Goal: Information Seeking & Learning: Learn about a topic

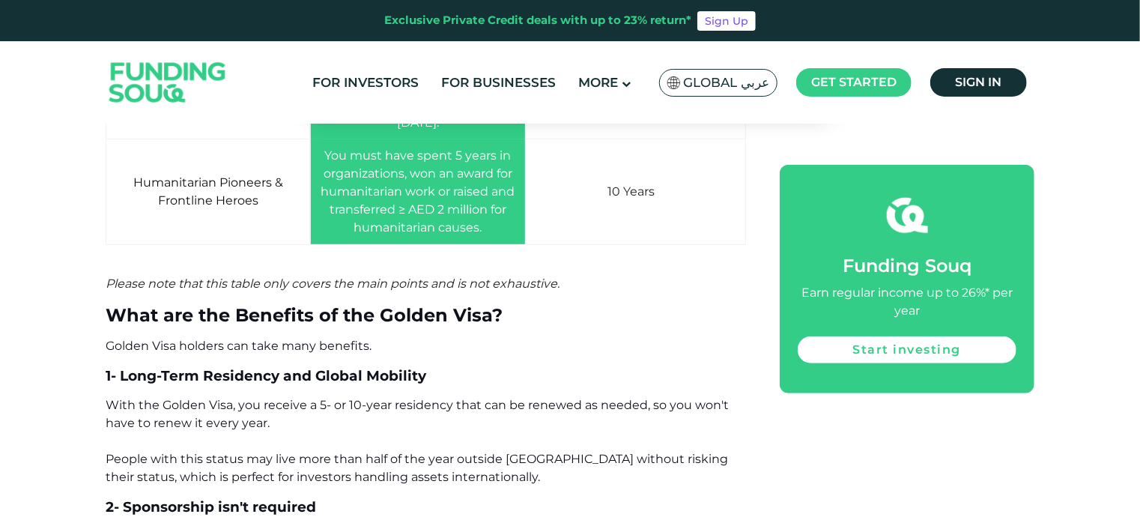
scroll to position [3372, 0]
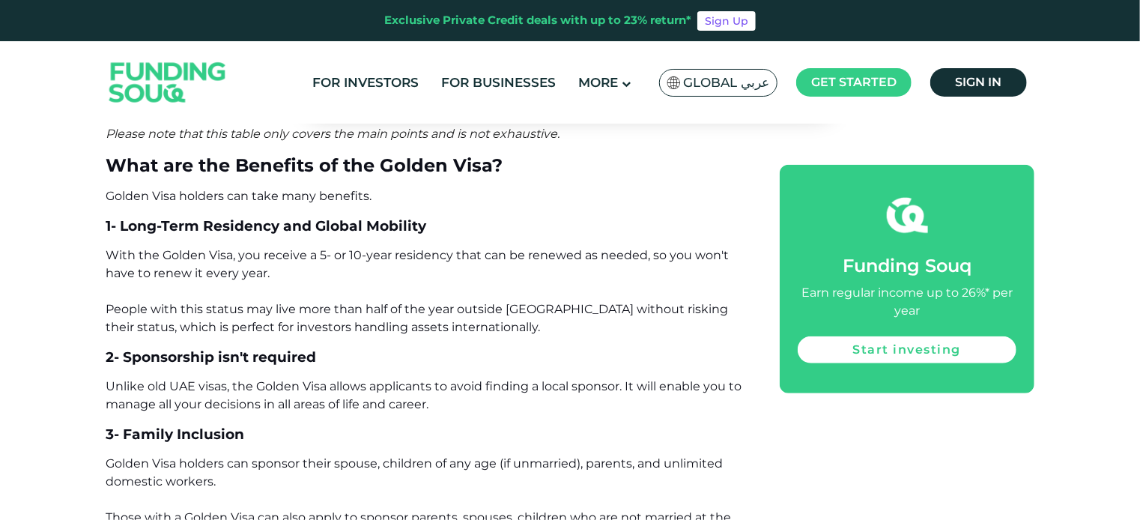
click at [393, 278] on span "With the Golden Visa, you receive a 5- or 10-year residency that can be renewed…" at bounding box center [417, 291] width 623 height 86
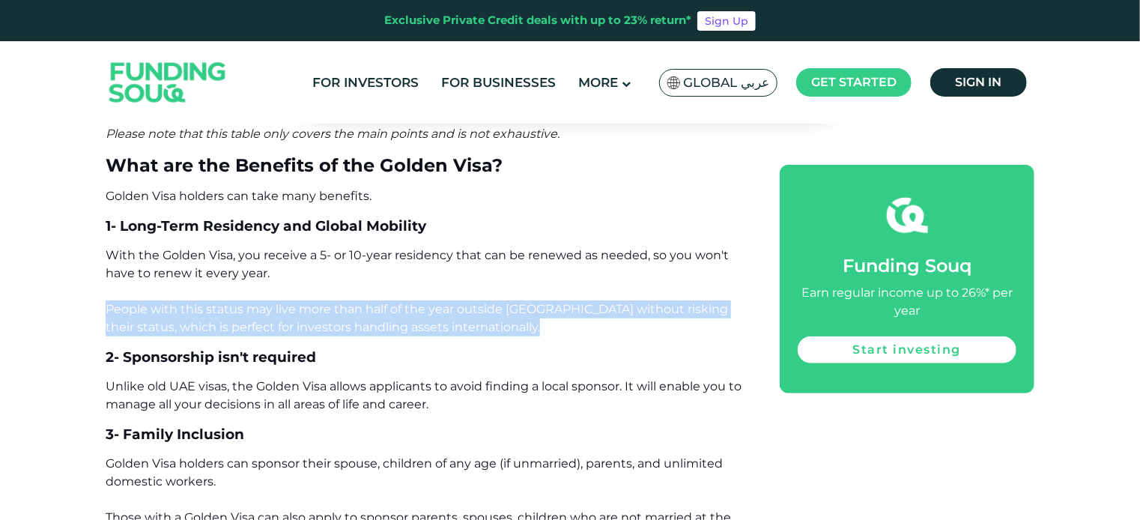
click at [393, 278] on span "With the Golden Visa, you receive a 5- or 10-year residency that can be renewed…" at bounding box center [417, 291] width 623 height 86
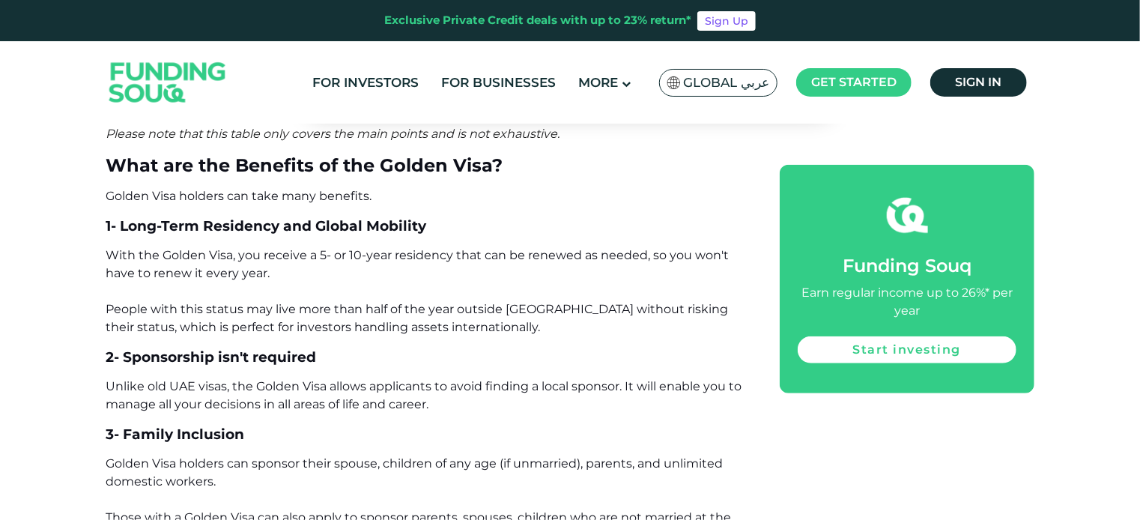
click at [238, 379] on span "Unlike old UAE visas, the Golden Visa allows applicants to avoid finding a loca…" at bounding box center [424, 395] width 636 height 32
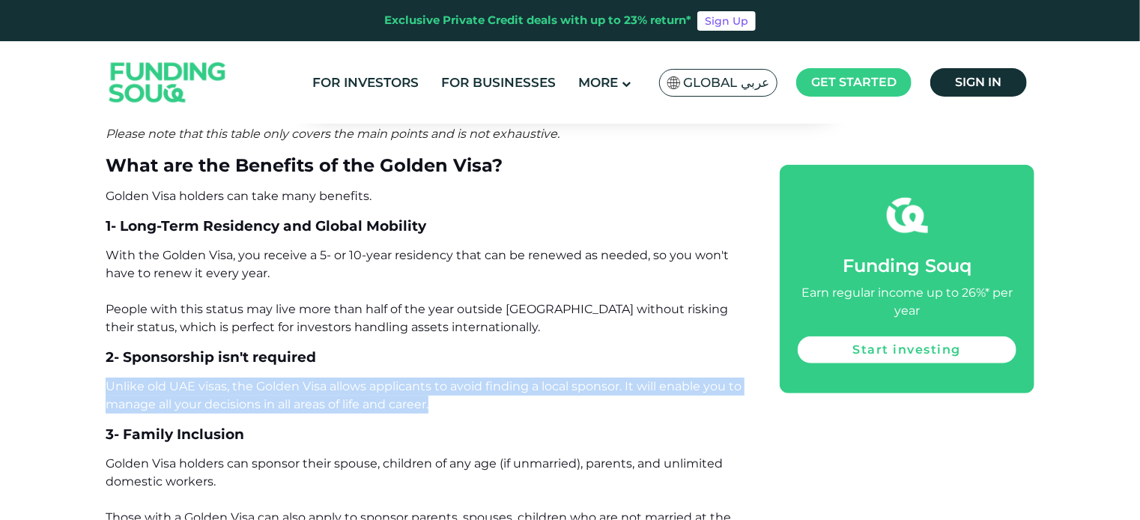
click at [240, 379] on span "Unlike old UAE visas, the Golden Visa allows applicants to avoid finding a loca…" at bounding box center [424, 395] width 636 height 32
click at [252, 379] on span "Unlike old UAE visas, the Golden Visa allows applicants to avoid finding a loca…" at bounding box center [424, 395] width 636 height 32
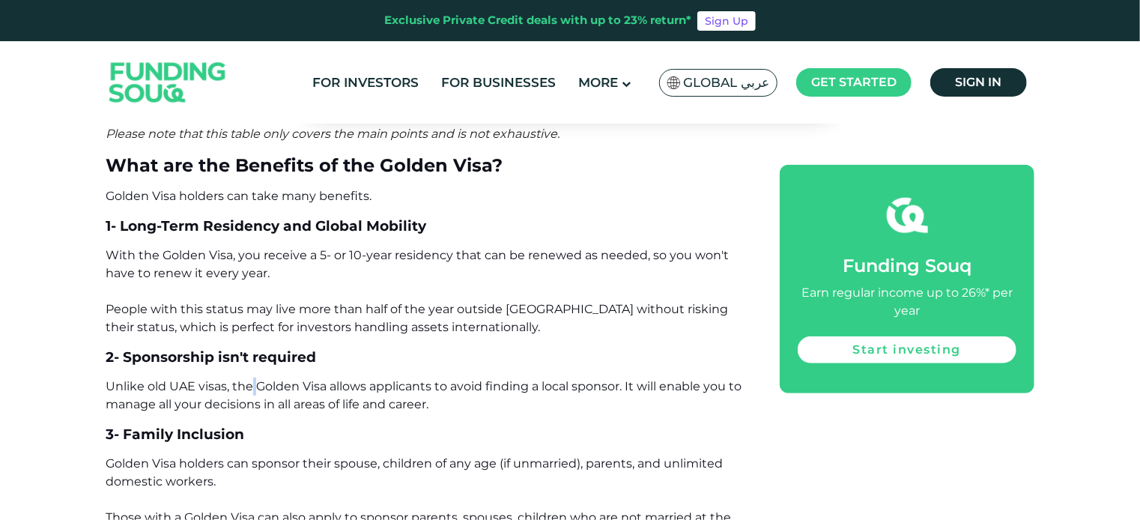
click at [252, 379] on span "Unlike old UAE visas, the Golden Visa allows applicants to avoid finding a loca…" at bounding box center [424, 395] width 636 height 32
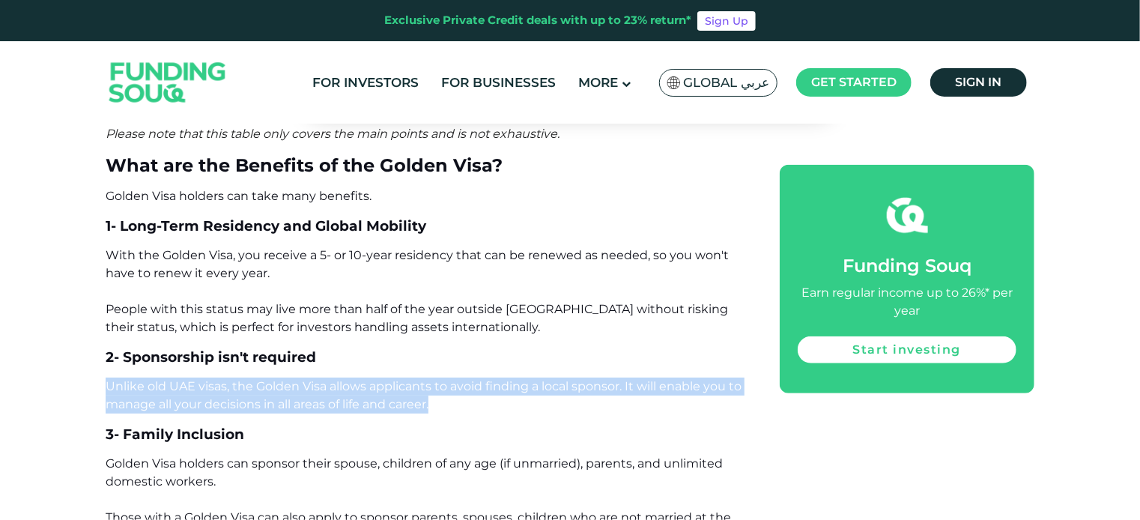
click at [252, 379] on span "Unlike old UAE visas, the Golden Visa allows applicants to avoid finding a loca…" at bounding box center [424, 395] width 636 height 32
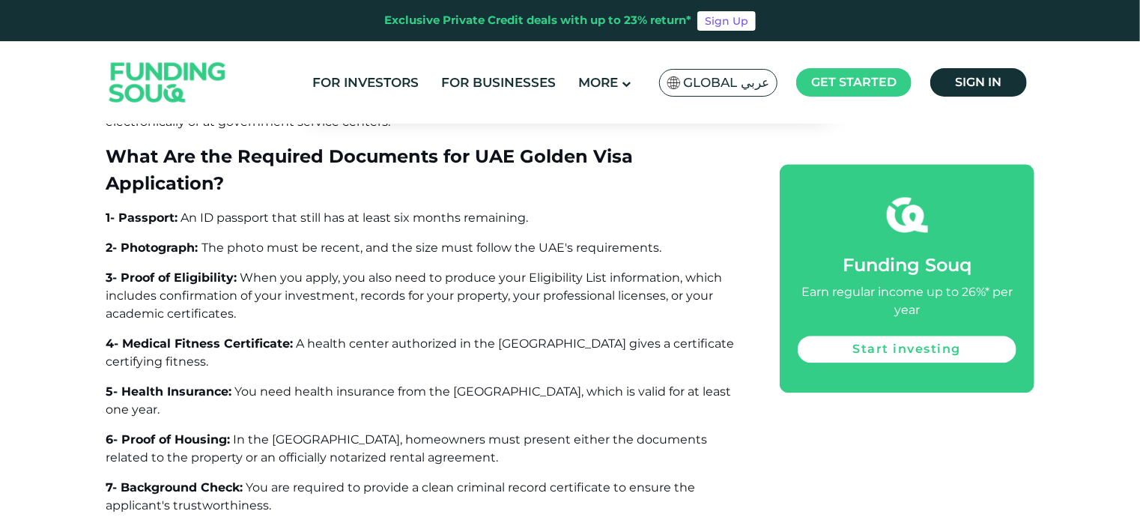
scroll to position [4570, 0]
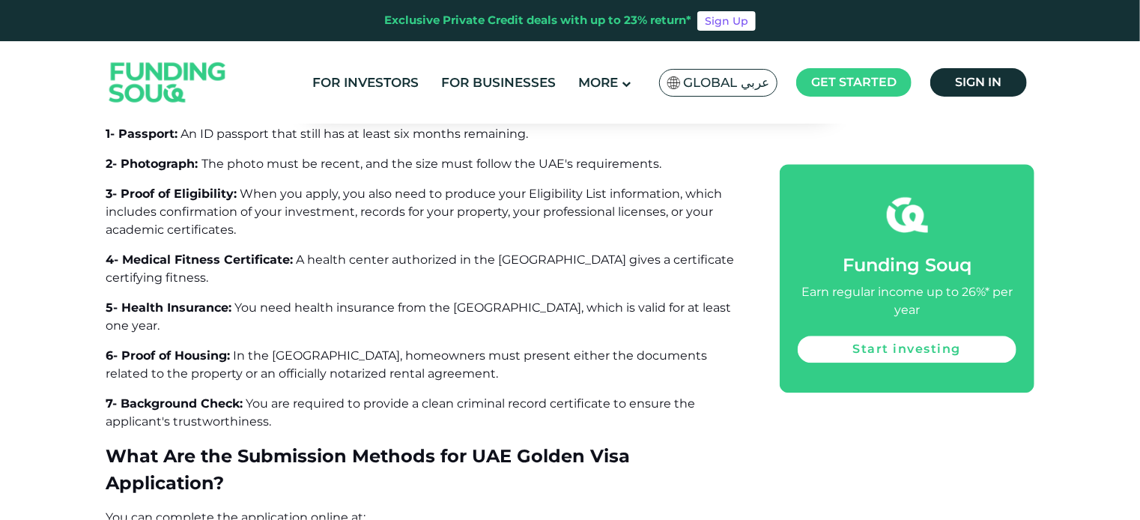
click at [318, 252] on span "A health center authorized in the [GEOGRAPHIC_DATA] gives a certificate certify…" at bounding box center [420, 268] width 629 height 32
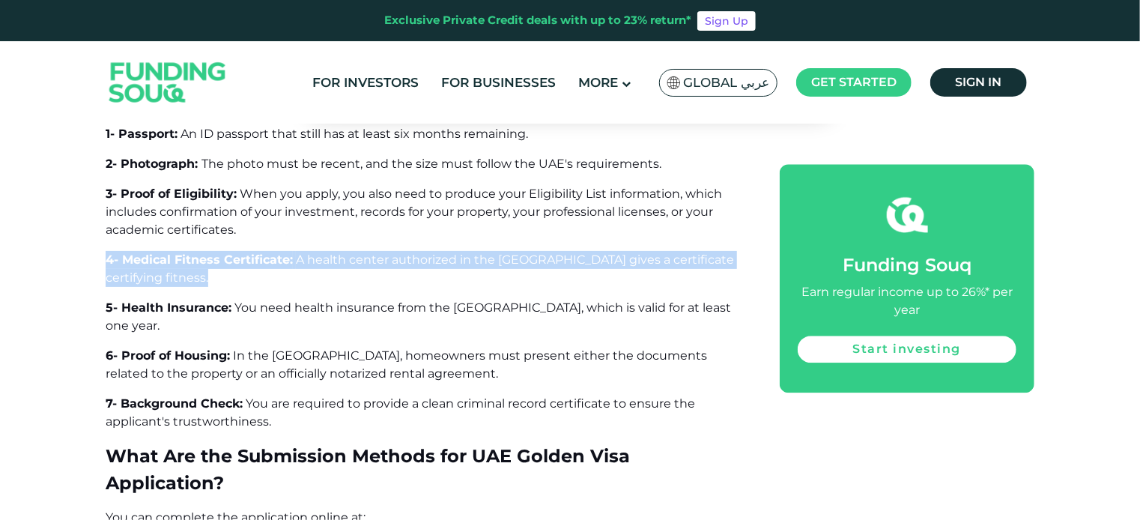
click at [318, 252] on span "A health center authorized in the [GEOGRAPHIC_DATA] gives a certificate certify…" at bounding box center [420, 268] width 629 height 32
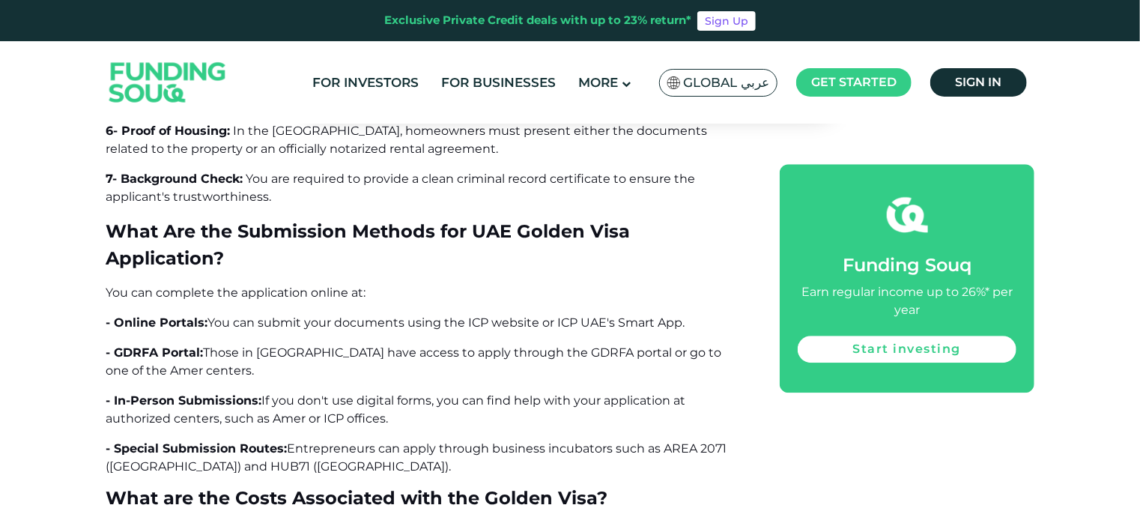
scroll to position [4870, 0]
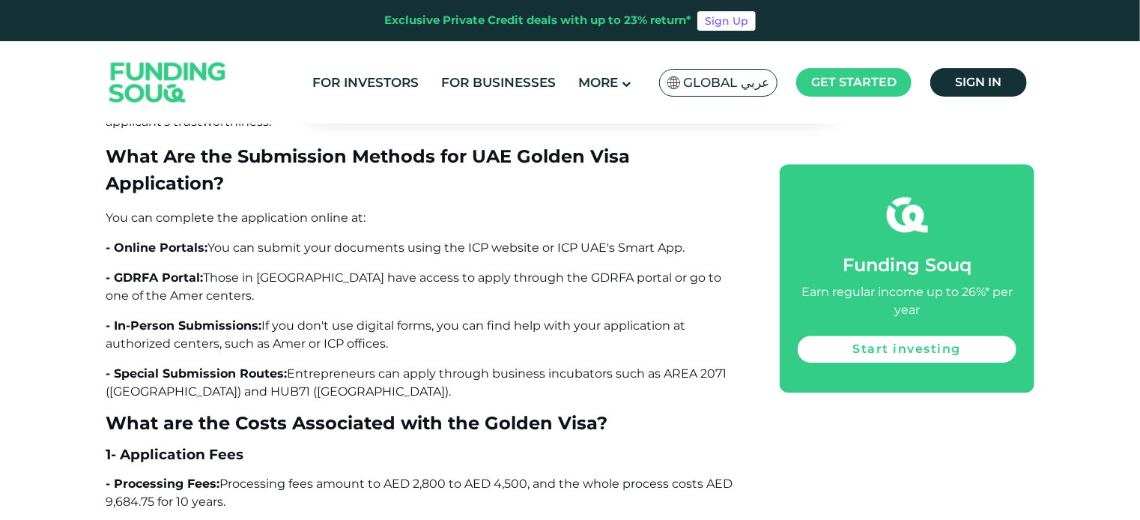
click at [273, 366] on span "- Special Submission Routes:" at bounding box center [196, 373] width 181 height 14
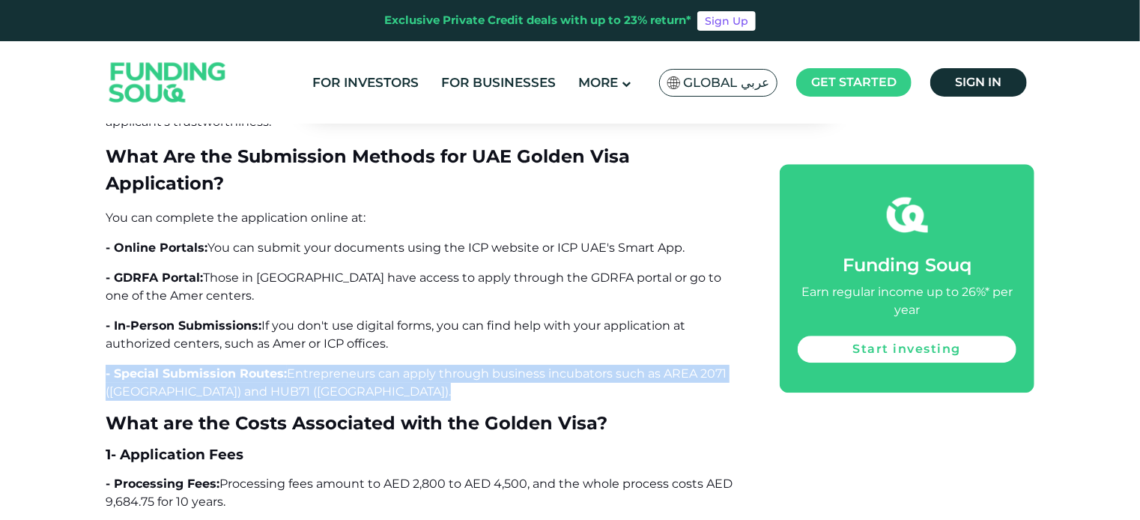
click at [273, 366] on span "- Special Submission Routes:" at bounding box center [196, 373] width 181 height 14
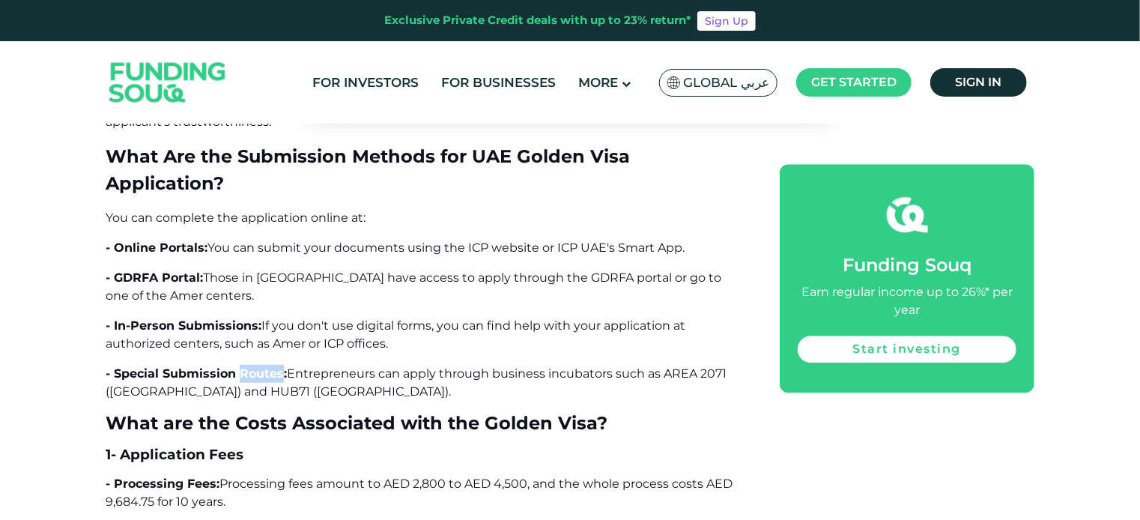
click at [273, 366] on span "- Special Submission Routes:" at bounding box center [196, 373] width 181 height 14
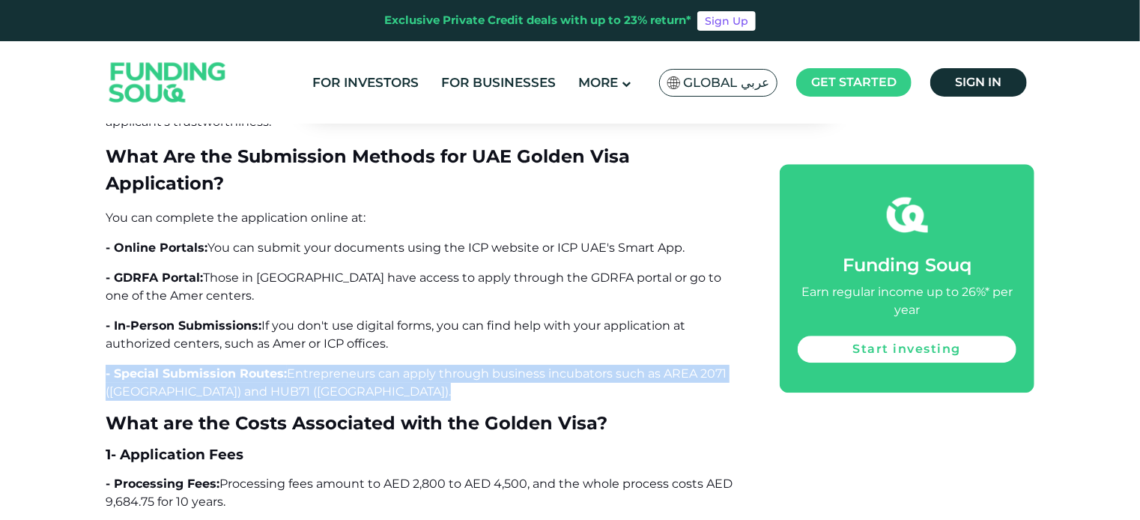
click at [273, 366] on span "- Special Submission Routes:" at bounding box center [196, 373] width 181 height 14
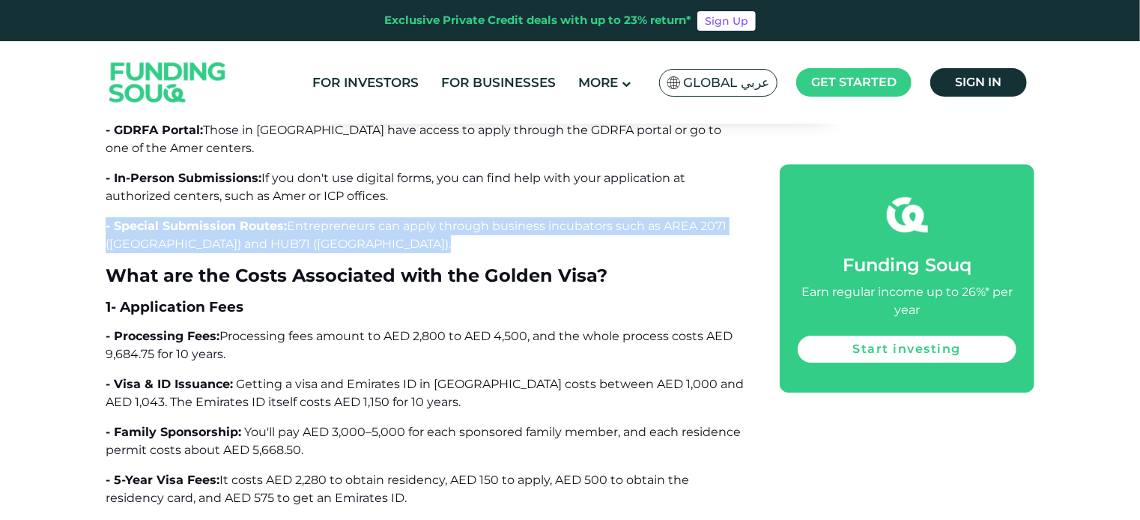
scroll to position [5020, 0]
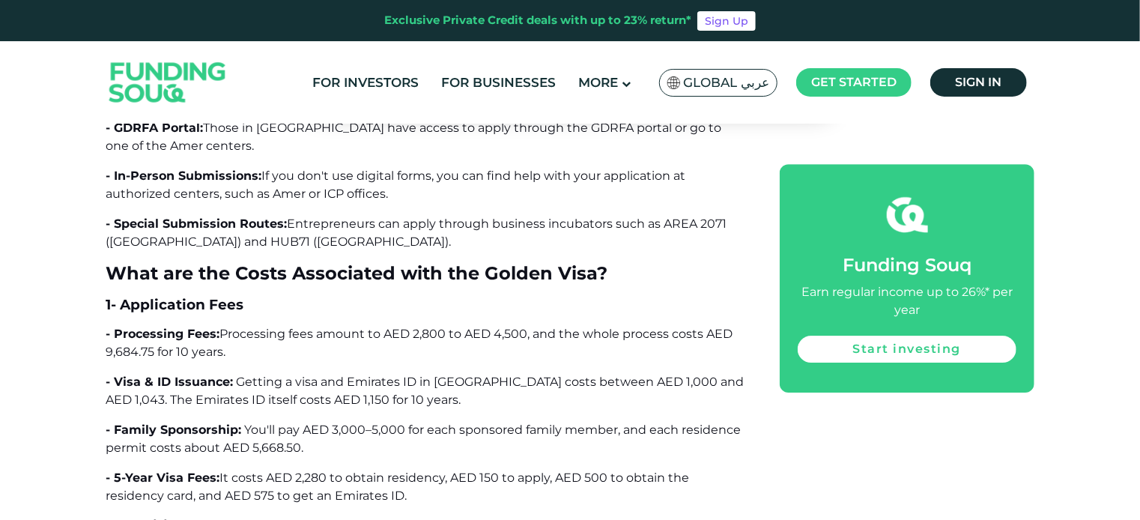
click at [279, 327] on span "Processing fees amount to AED 2,800 to AED 4,500, and the whole process costs A…" at bounding box center [419, 343] width 627 height 32
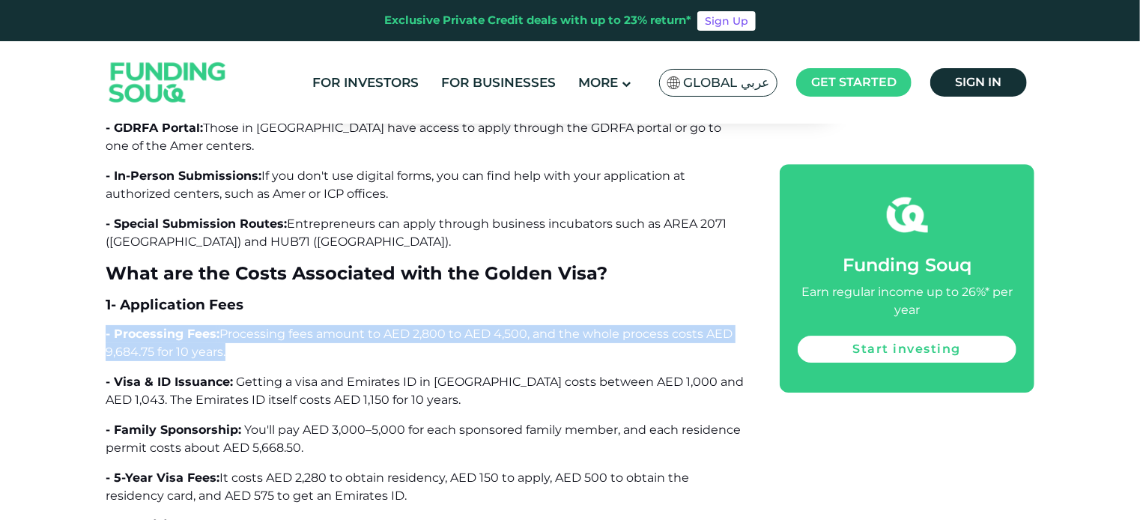
click at [279, 327] on span "Processing fees amount to AED 2,800 to AED 4,500, and the whole process costs A…" at bounding box center [419, 343] width 627 height 32
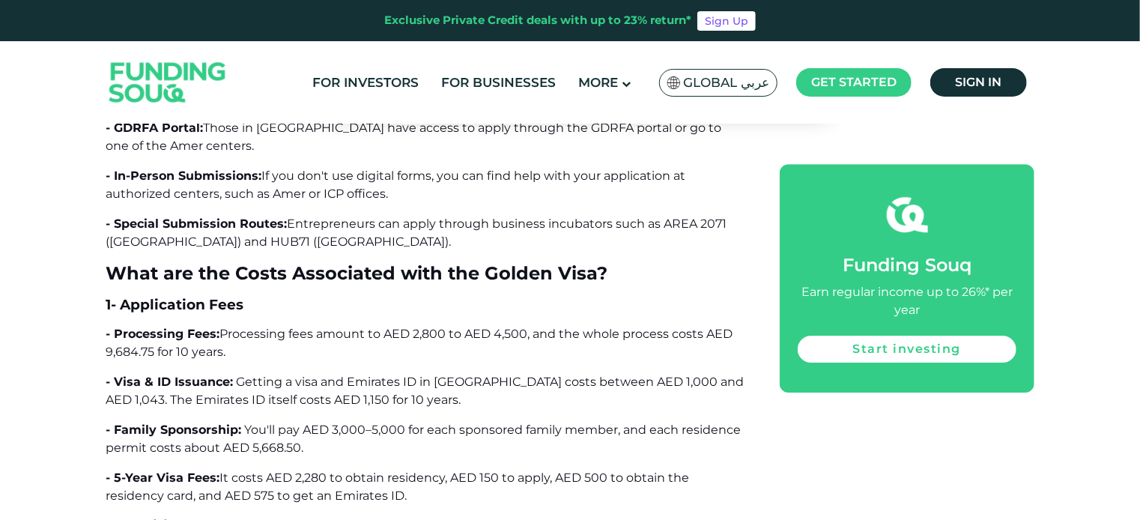
click at [273, 375] on span "Getting a visa and Emirates ID in [GEOGRAPHIC_DATA] costs between AED 1,000 and…" at bounding box center [425, 391] width 638 height 32
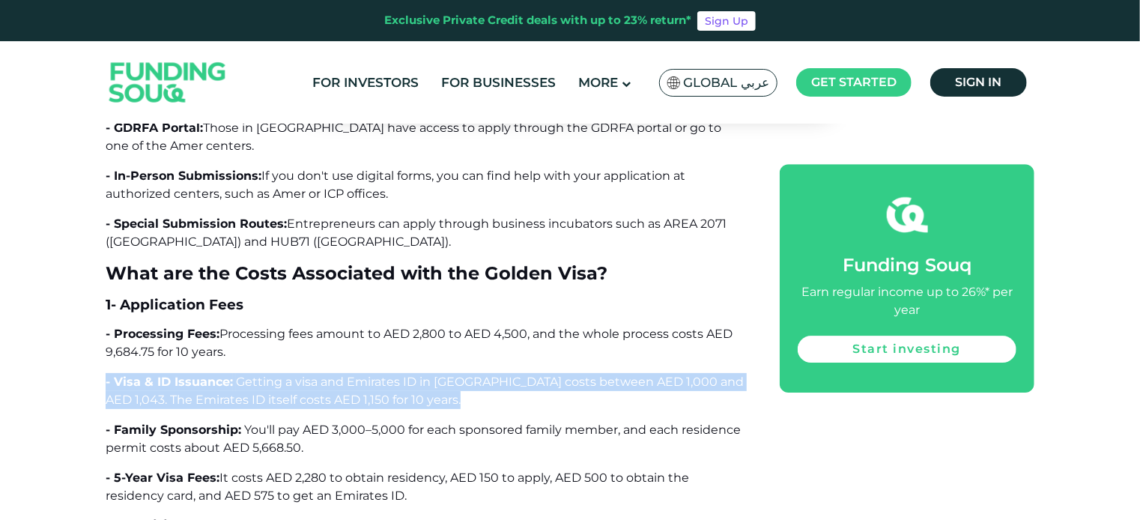
click at [273, 375] on span "Getting a visa and Emirates ID in [GEOGRAPHIC_DATA] costs between AED 1,000 and…" at bounding box center [425, 391] width 638 height 32
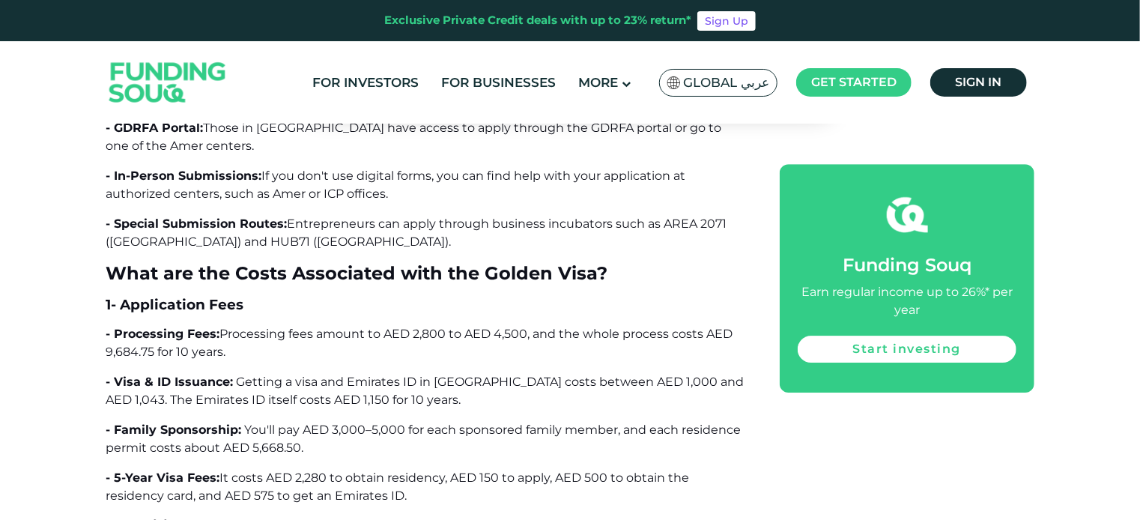
click at [267, 327] on span "Processing fees amount to AED 2,800 to AED 4,500, and the whole process costs A…" at bounding box center [419, 343] width 627 height 32
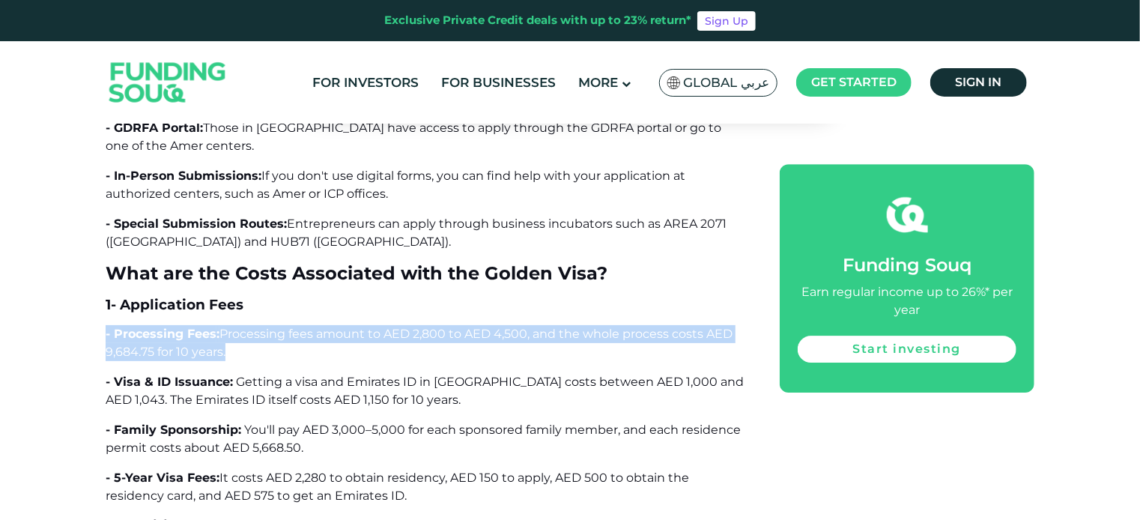
click at [267, 327] on span "Processing fees amount to AED 2,800 to AED 4,500, and the whole process costs A…" at bounding box center [419, 343] width 627 height 32
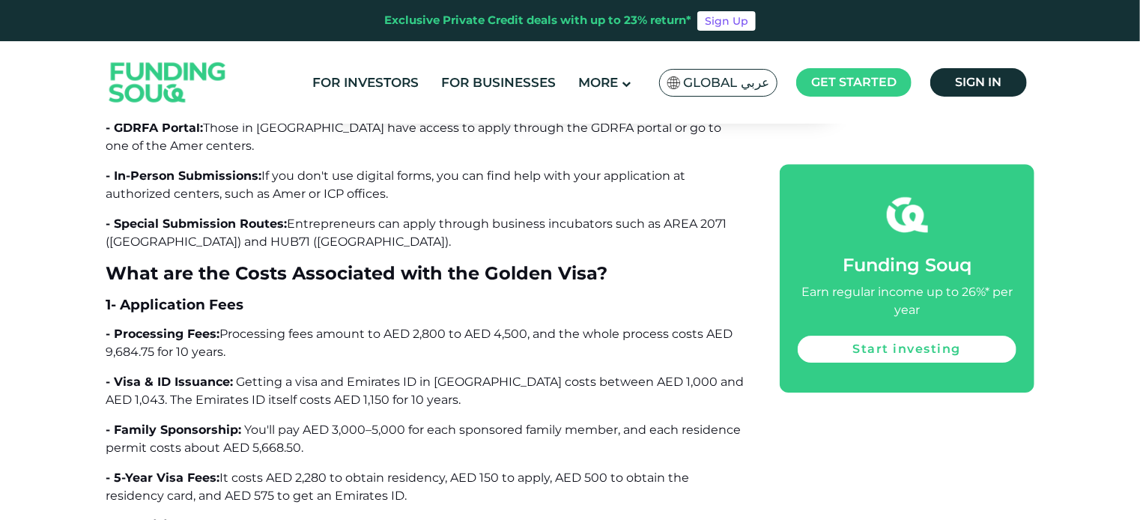
click at [261, 375] on span "Getting a visa and Emirates ID in [GEOGRAPHIC_DATA] costs between AED 1,000 and…" at bounding box center [425, 391] width 638 height 32
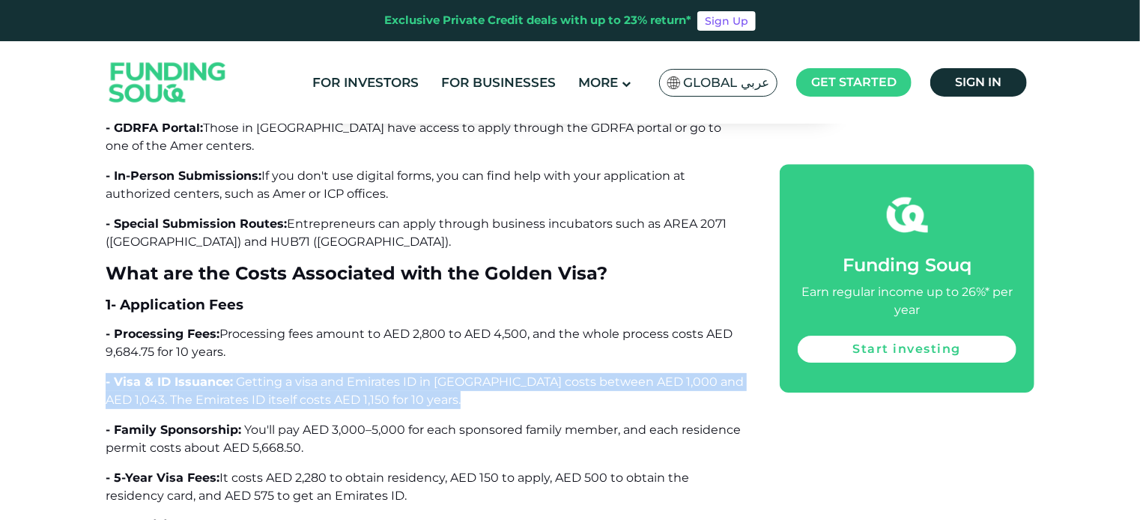
click at [261, 375] on span "Getting a visa and Emirates ID in [GEOGRAPHIC_DATA] costs between AED 1,000 and…" at bounding box center [425, 391] width 638 height 32
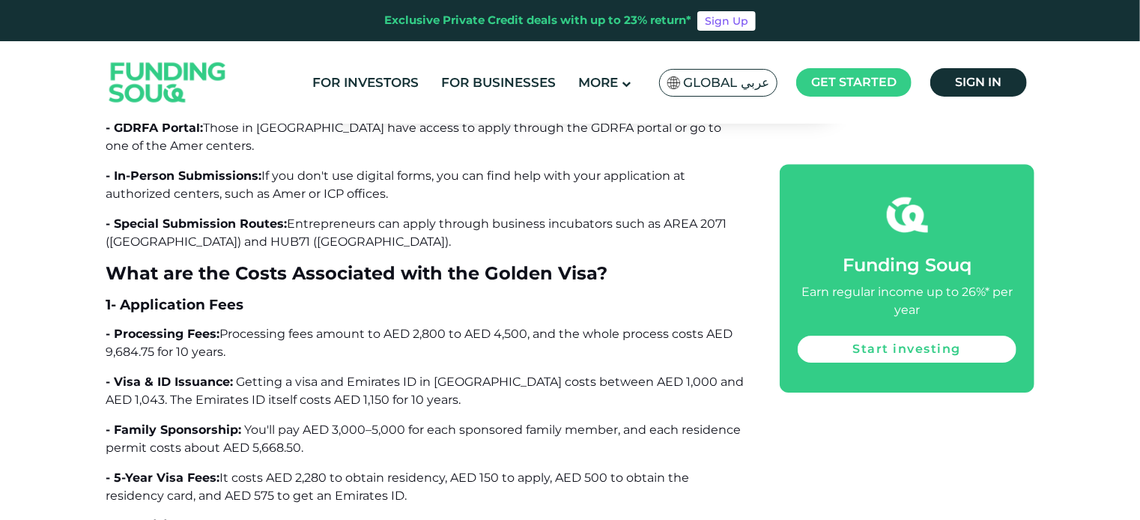
click at [228, 423] on span "You'll pay AED 3,000–5,000 for each sponsored family member, and each residence…" at bounding box center [423, 439] width 635 height 32
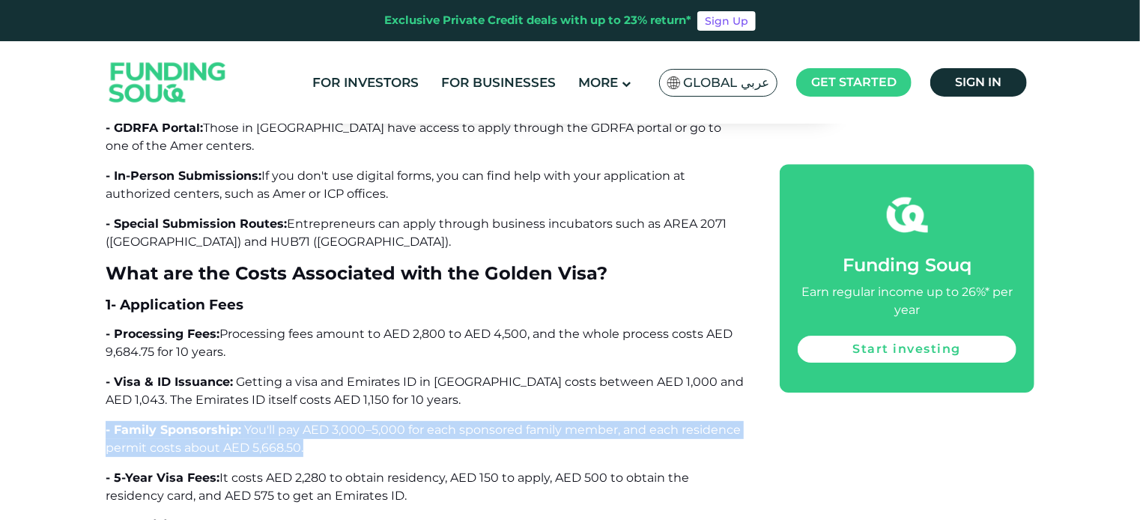
click at [228, 423] on span "You'll pay AED 3,000–5,000 for each sponsored family member, and each residence…" at bounding box center [423, 439] width 635 height 32
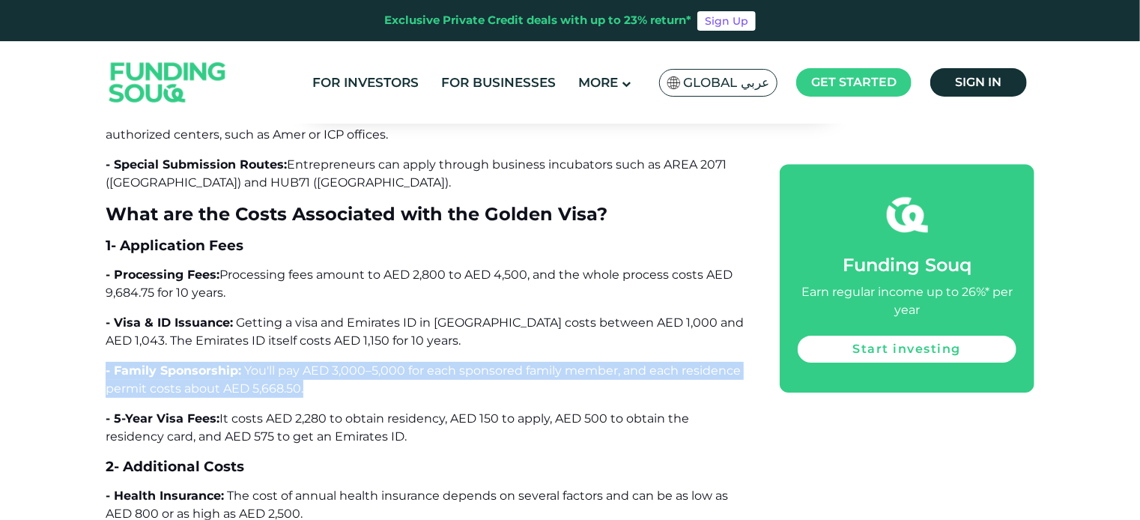
scroll to position [5170, 0]
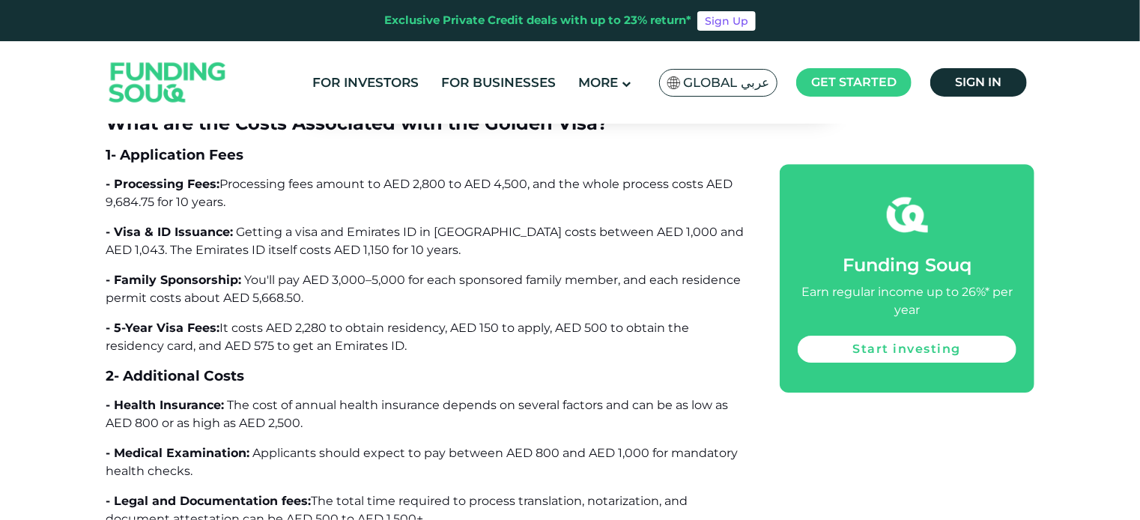
click at [224, 398] on span "The cost of annual health insurance depends on several factors and can be as lo…" at bounding box center [417, 414] width 623 height 32
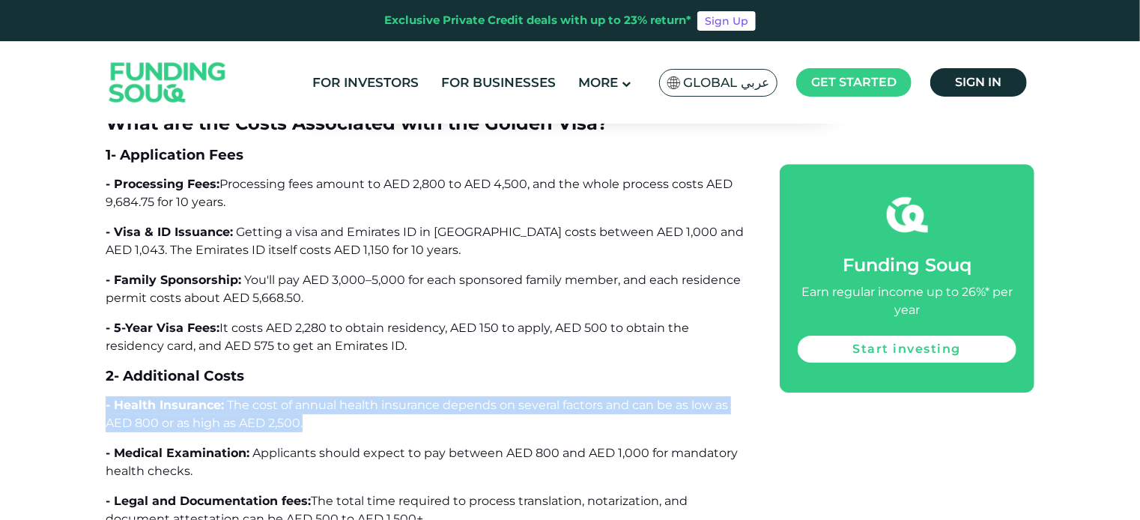
click at [224, 398] on span "The cost of annual health insurance depends on several factors and can be as lo…" at bounding box center [417, 414] width 623 height 32
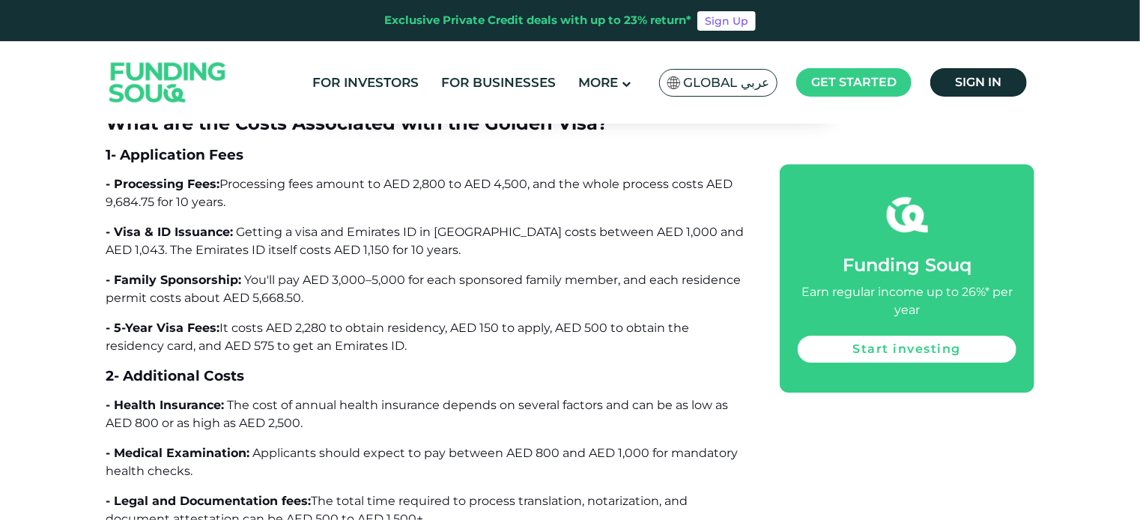
click at [226, 446] on span "- Medical Examination:" at bounding box center [178, 453] width 144 height 14
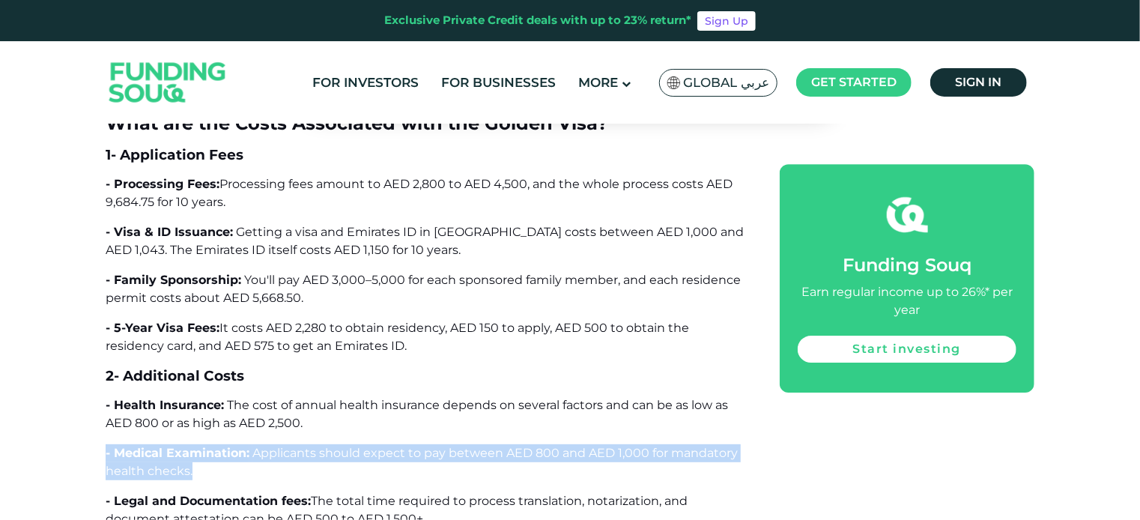
click at [226, 446] on span "- Medical Examination:" at bounding box center [178, 453] width 144 height 14
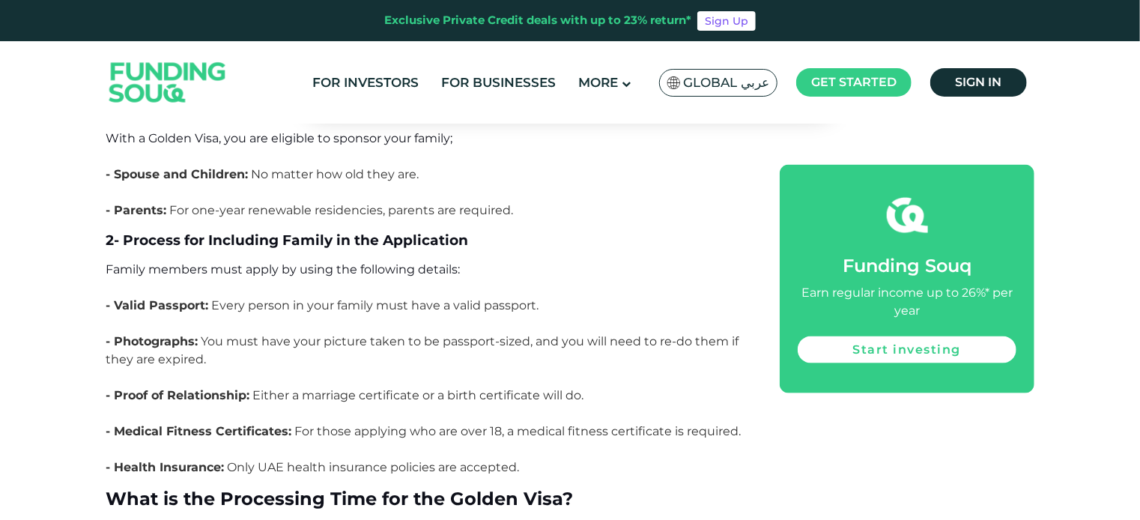
scroll to position [6743, 0]
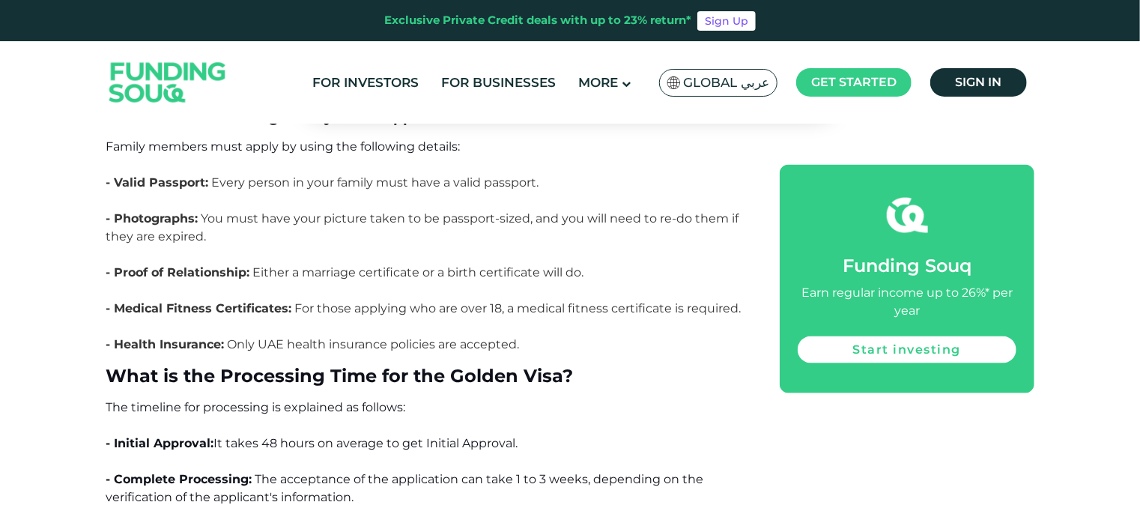
click at [224, 400] on span "The timeline for processing is explained as follows:" at bounding box center [256, 407] width 300 height 14
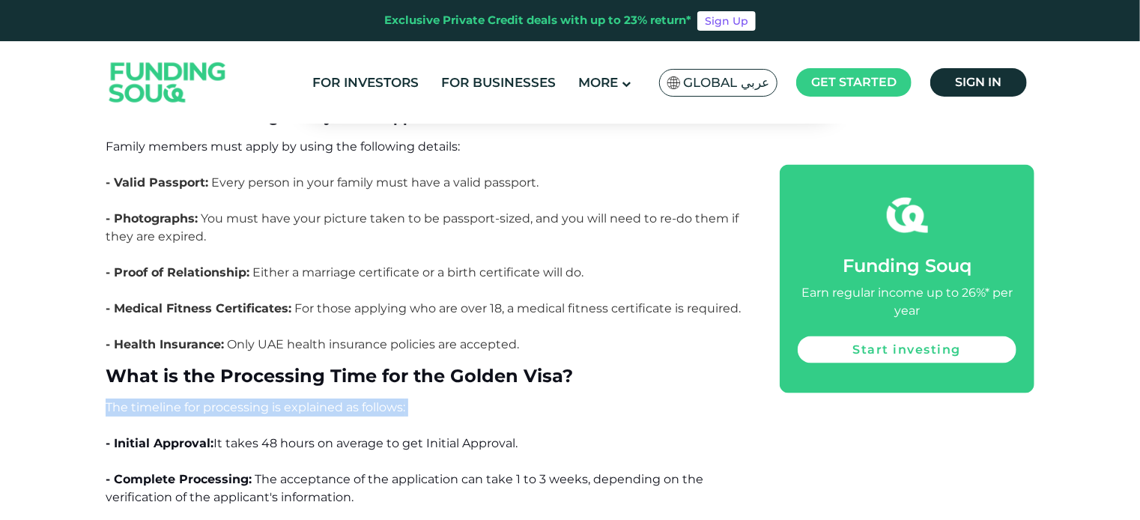
click at [224, 400] on span "The timeline for processing is explained as follows:" at bounding box center [256, 407] width 300 height 14
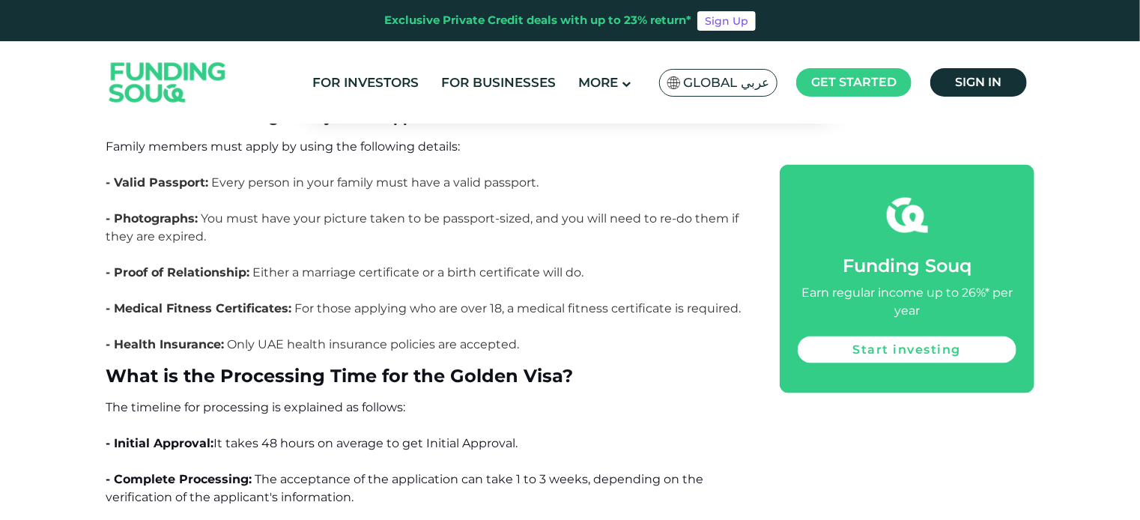
click at [214, 399] on p "The timeline for processing is explained as follows: - Initial Approval: It tak…" at bounding box center [426, 480] width 641 height 162
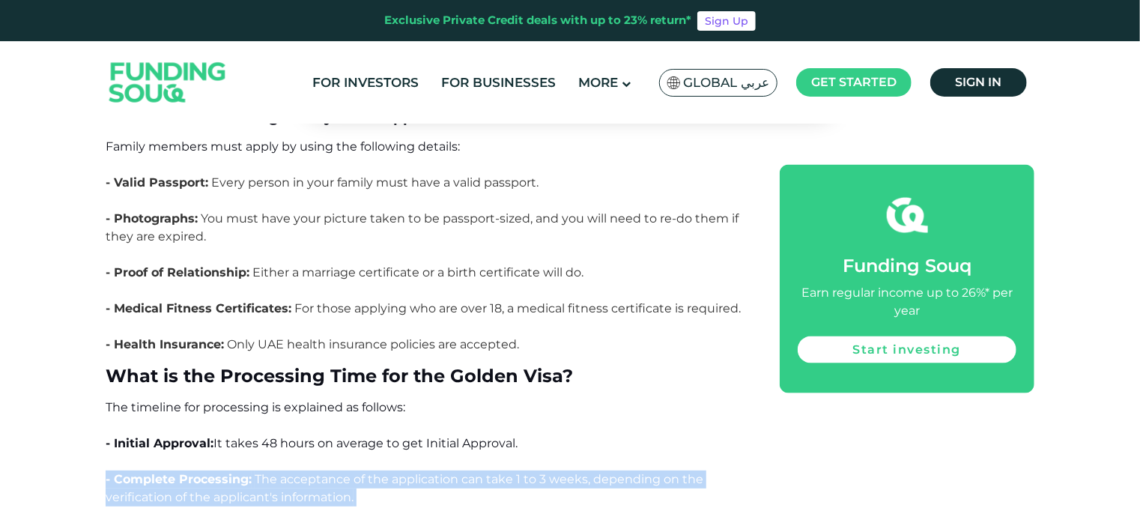
click at [214, 399] on p "The timeline for processing is explained as follows: - Initial Approval: It tak…" at bounding box center [426, 480] width 641 height 162
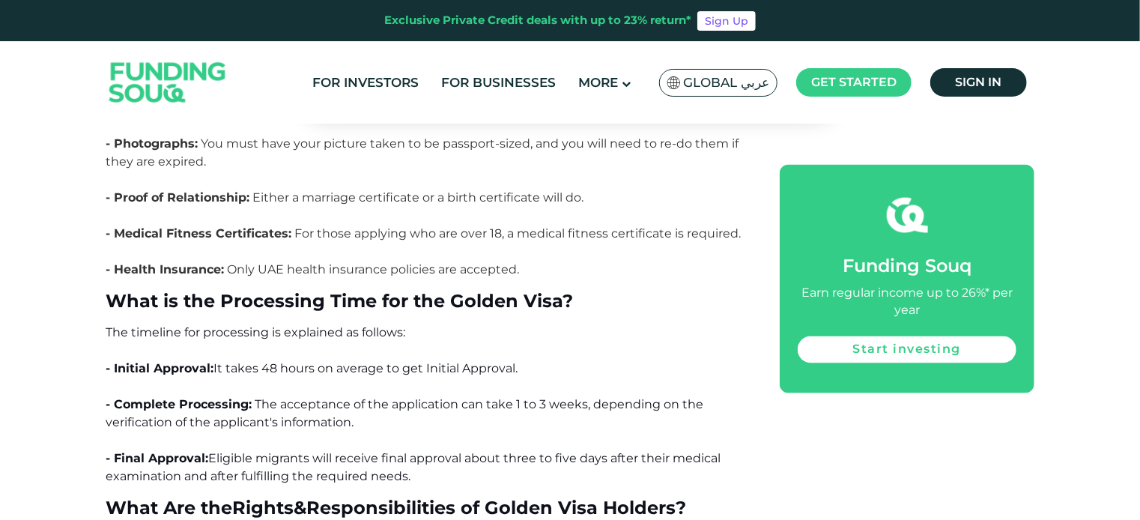
click at [299, 361] on span "It takes 48 hours on average to get Initial Approval." at bounding box center [366, 368] width 304 height 14
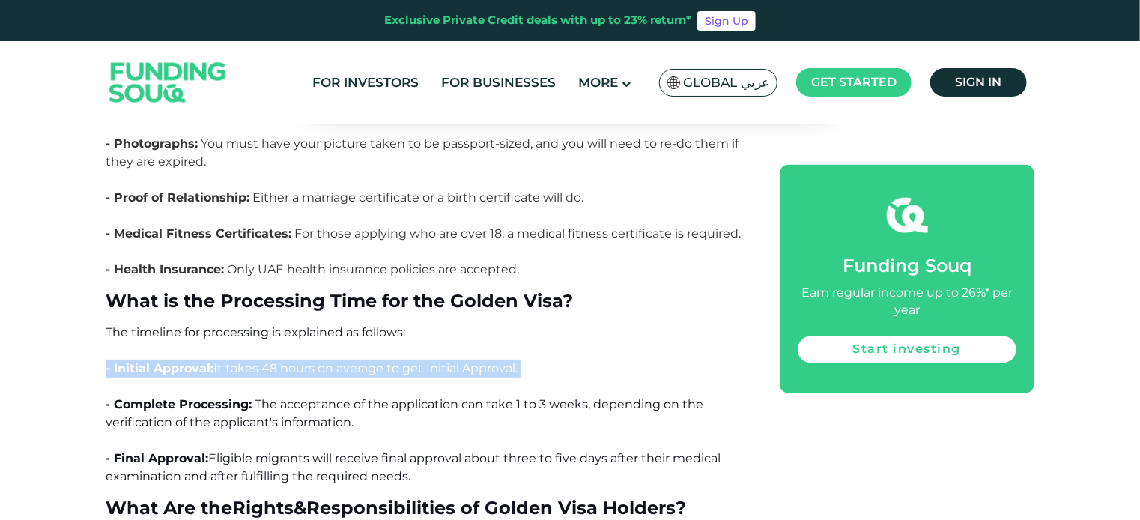
click at [299, 361] on span "It takes 48 hours on average to get Initial Approval." at bounding box center [366, 368] width 304 height 14
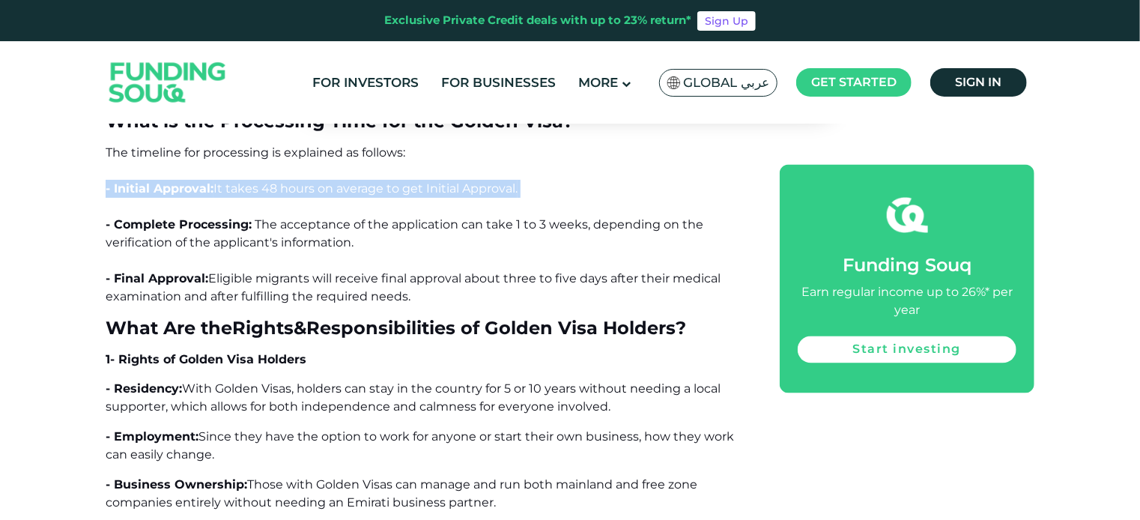
scroll to position [7043, 0]
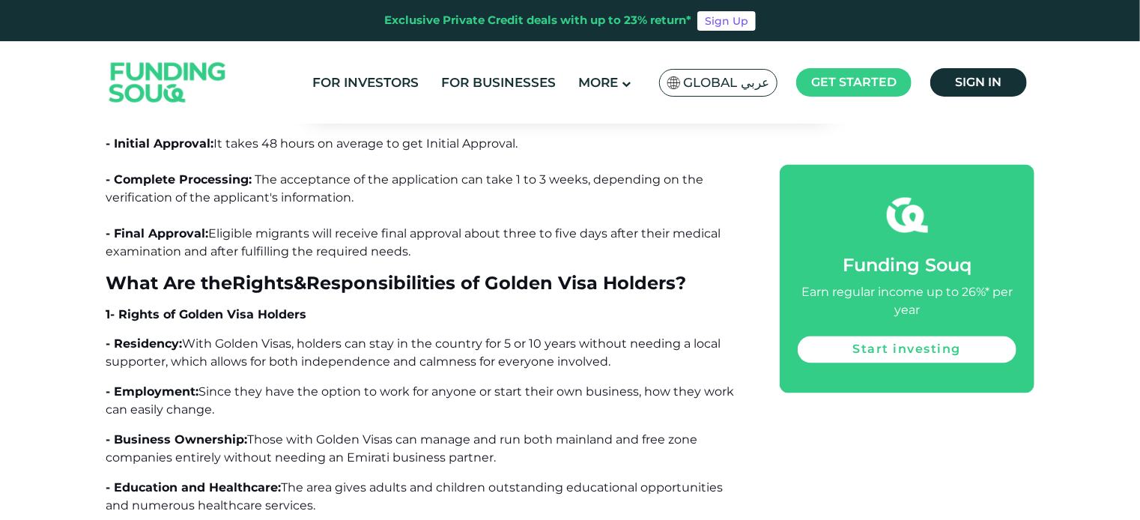
click at [308, 336] on span "With Golden Visas, holders can stay in the country for 5 or 10 years without ne…" at bounding box center [413, 352] width 615 height 32
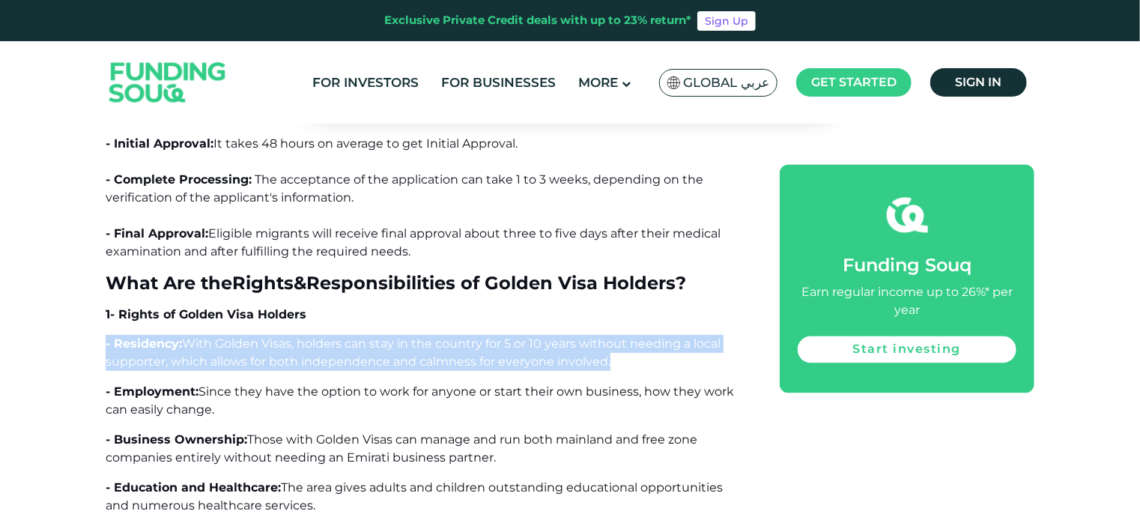
click at [308, 336] on span "With Golden Visas, holders can stay in the country for 5 or 10 years without ne…" at bounding box center [413, 352] width 615 height 32
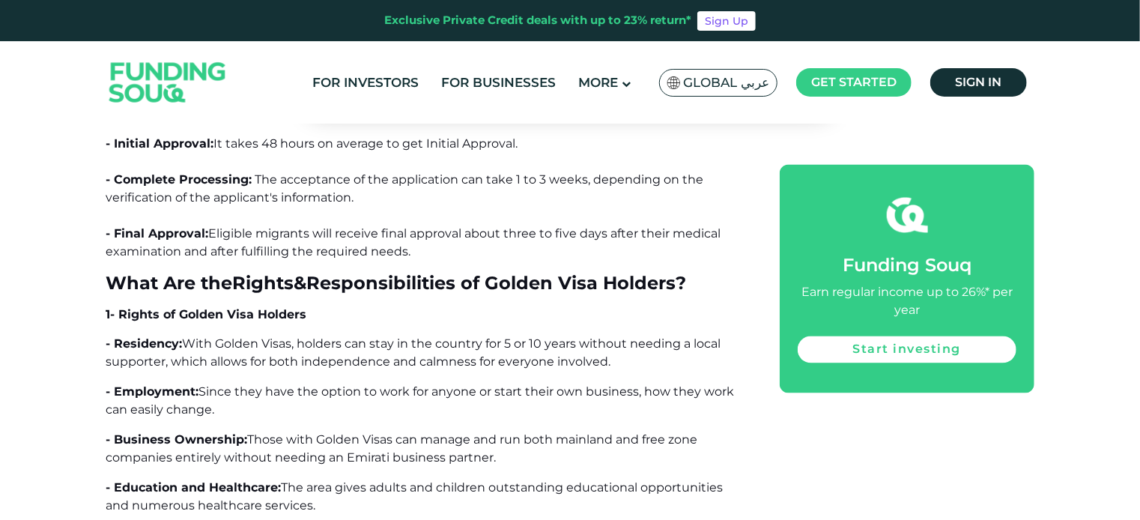
click at [264, 383] on p "- Employment: Since they have the option to work for anyone or start their own …" at bounding box center [426, 401] width 641 height 36
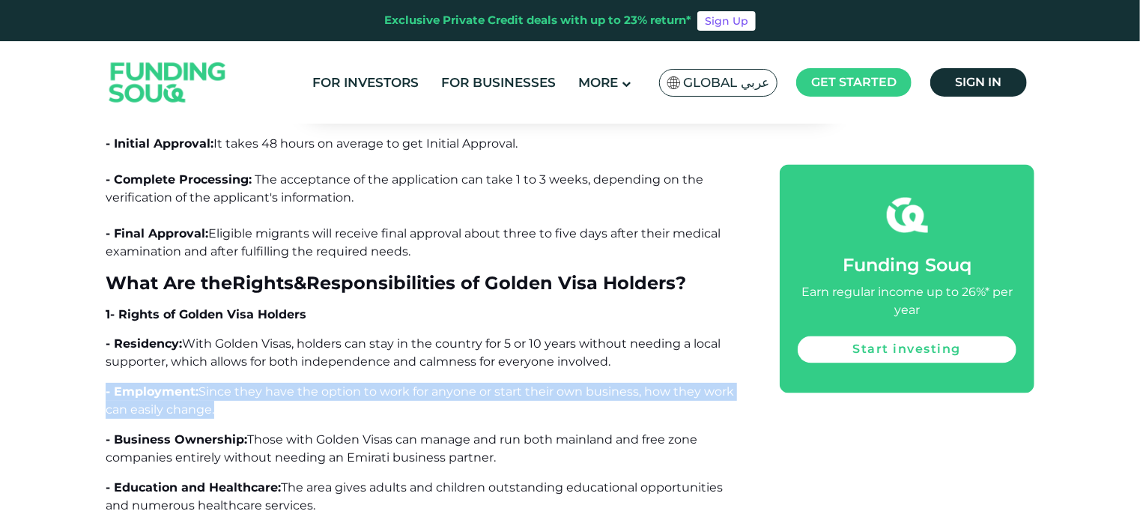
click at [264, 383] on p "- Employment: Since they have the option to work for anyone or start their own …" at bounding box center [426, 401] width 641 height 36
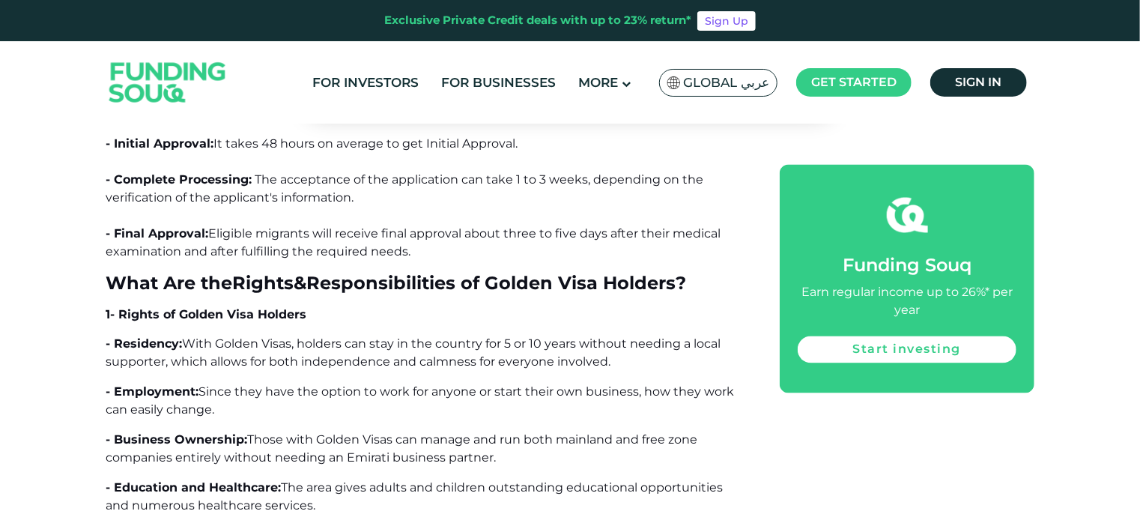
click at [258, 432] on span "Those with Golden Visas can manage and run both mainland and free zone companie…" at bounding box center [402, 448] width 592 height 32
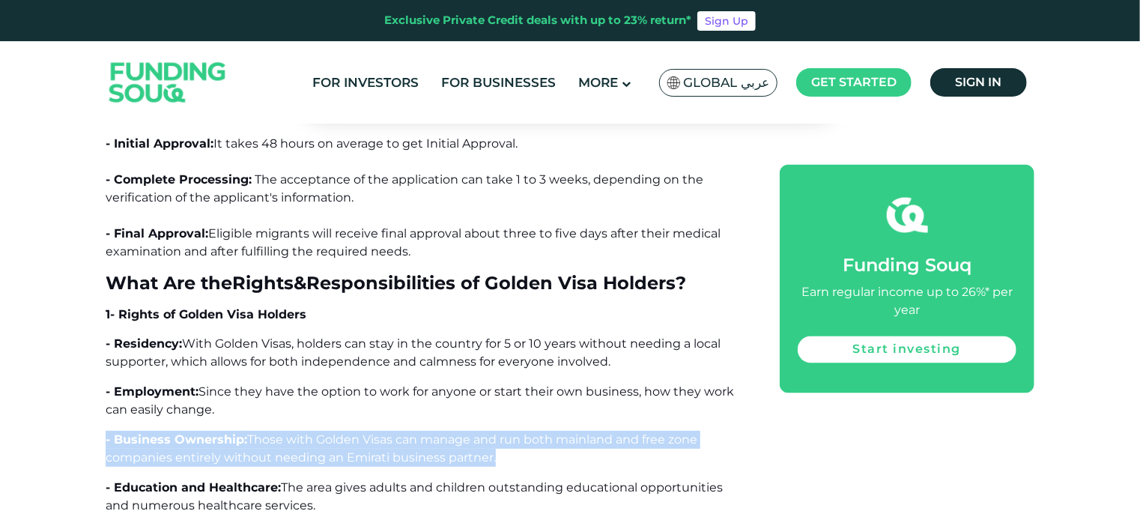
click at [258, 432] on span "Those with Golden Visas can manage and run both mainland and free zone companie…" at bounding box center [402, 448] width 592 height 32
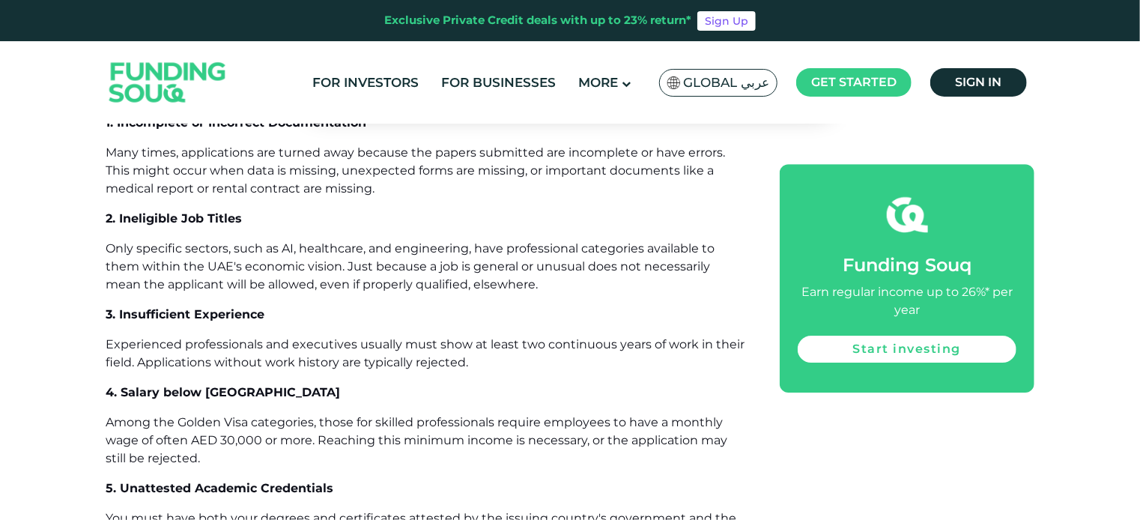
scroll to position [7942, 0]
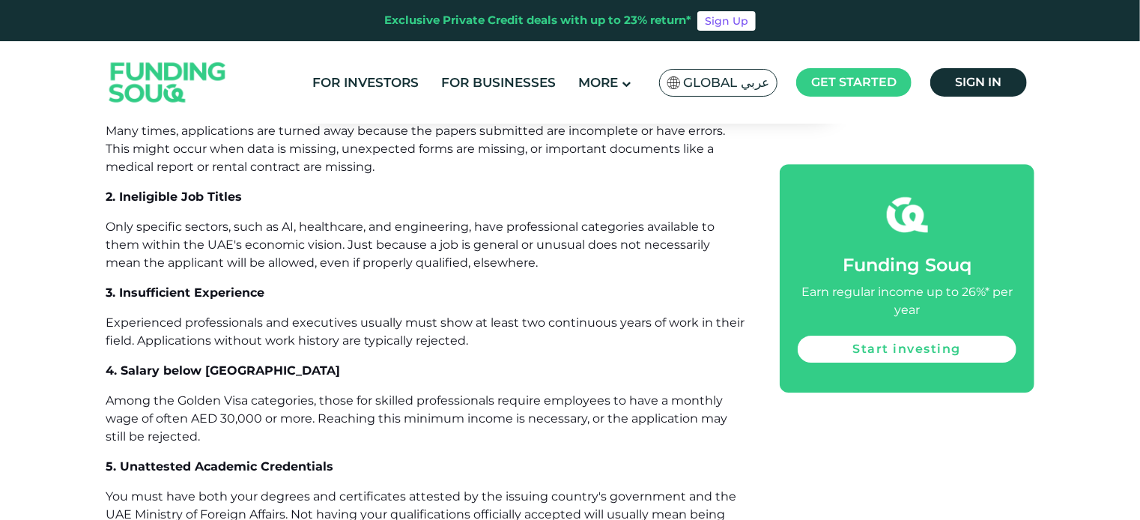
click at [240, 393] on span "Among the Golden Visa categories, those for skilled professionals require emplo…" at bounding box center [417, 418] width 622 height 50
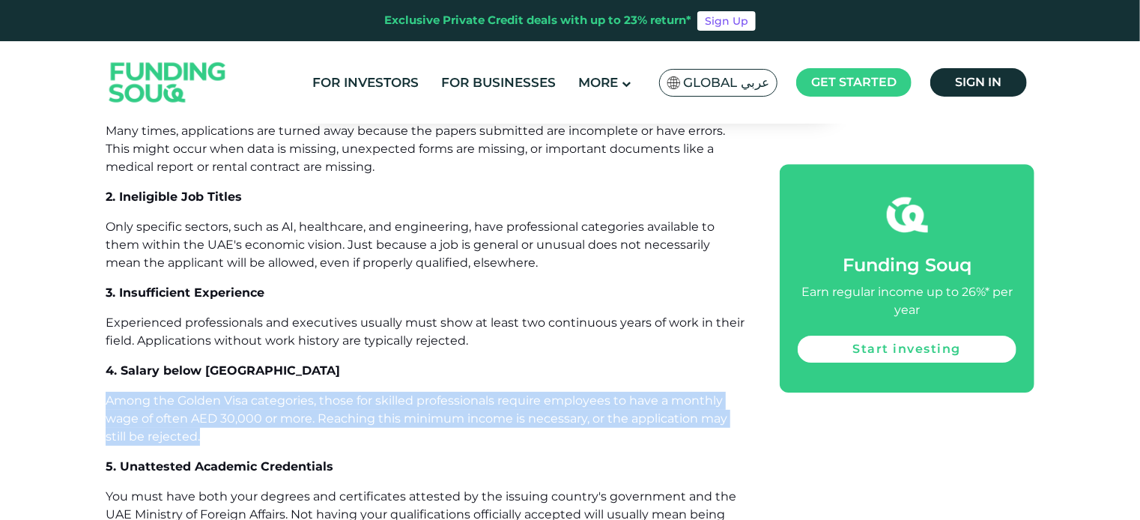
click at [240, 393] on span "Among the Golden Visa categories, those for skilled professionals require emplo…" at bounding box center [417, 418] width 622 height 50
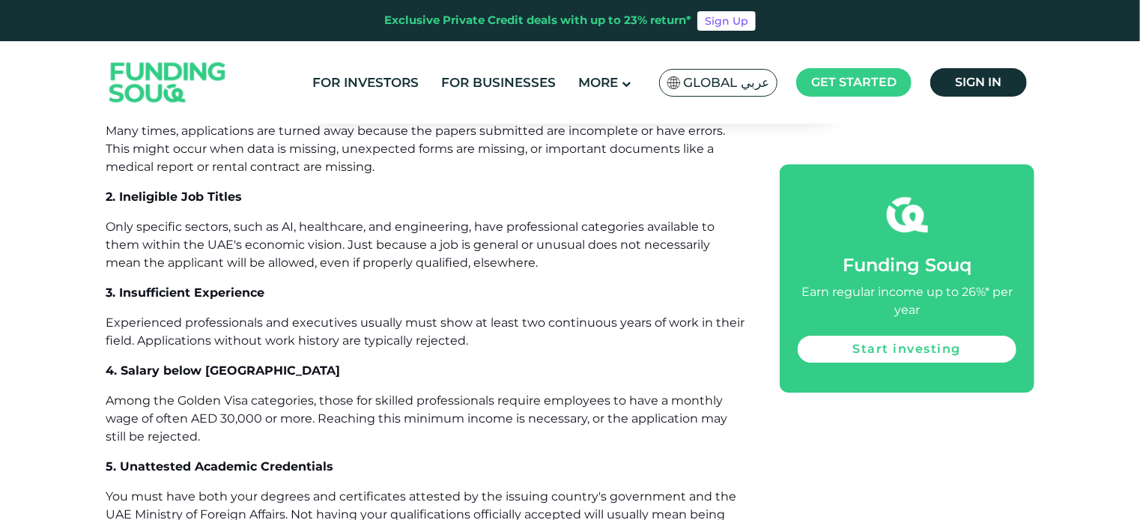
click at [225, 392] on p "Among the Golden Visa categories, those for skilled professionals require emplo…" at bounding box center [426, 419] width 641 height 54
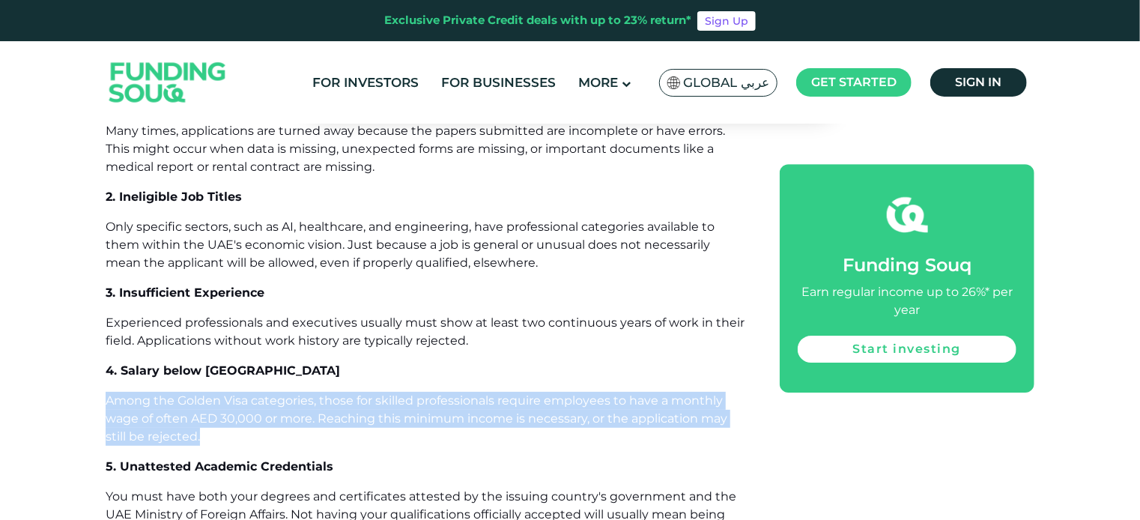
click at [225, 392] on p "Among the Golden Visa categories, those for skilled professionals require emplo…" at bounding box center [426, 419] width 641 height 54
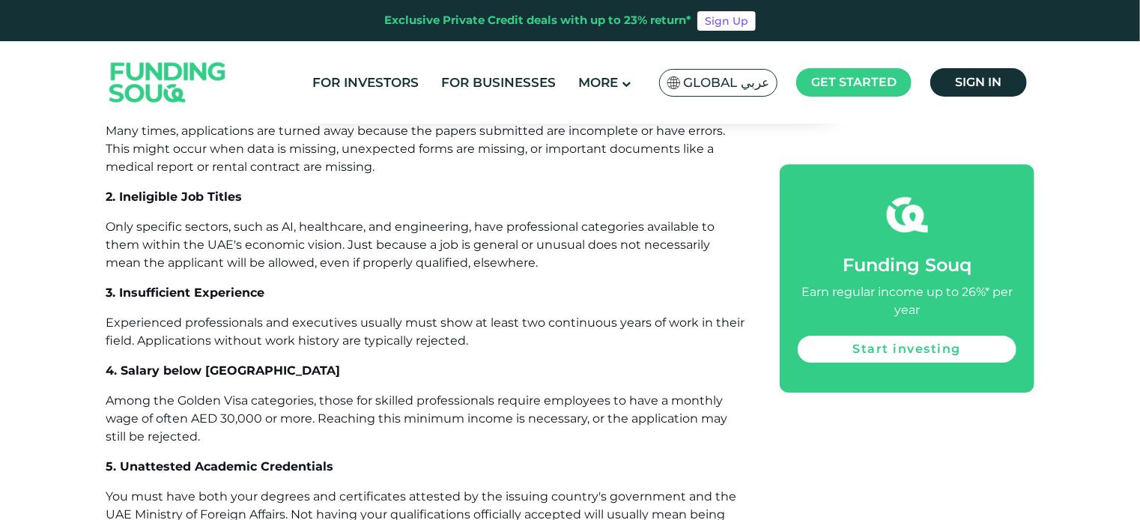
click at [240, 488] on p "You must have both your degrees and certificates attested by the issuing countr…" at bounding box center [426, 515] width 641 height 54
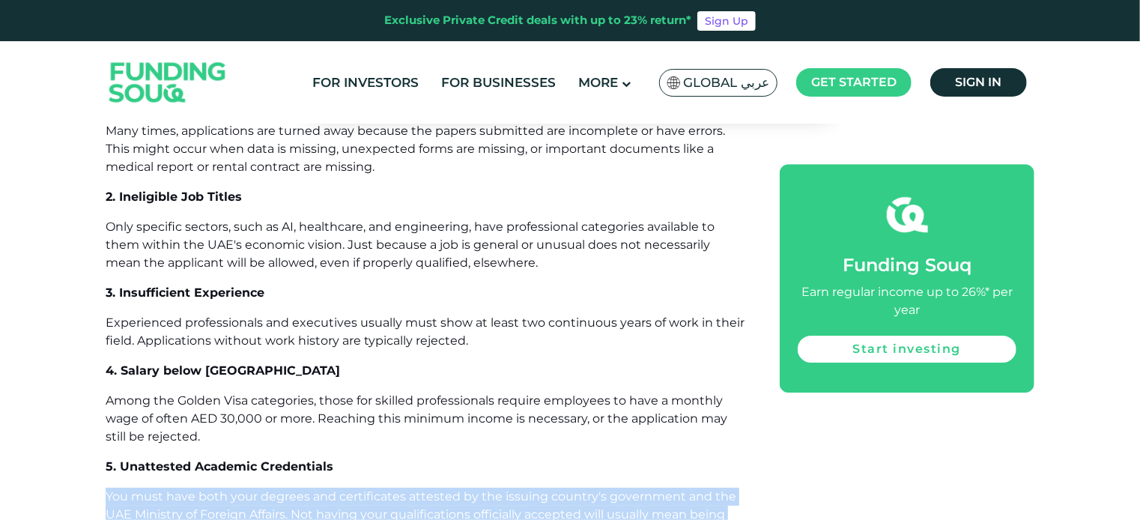
click at [240, 488] on p "You must have both your degrees and certificates attested by the issuing countr…" at bounding box center [426, 515] width 641 height 54
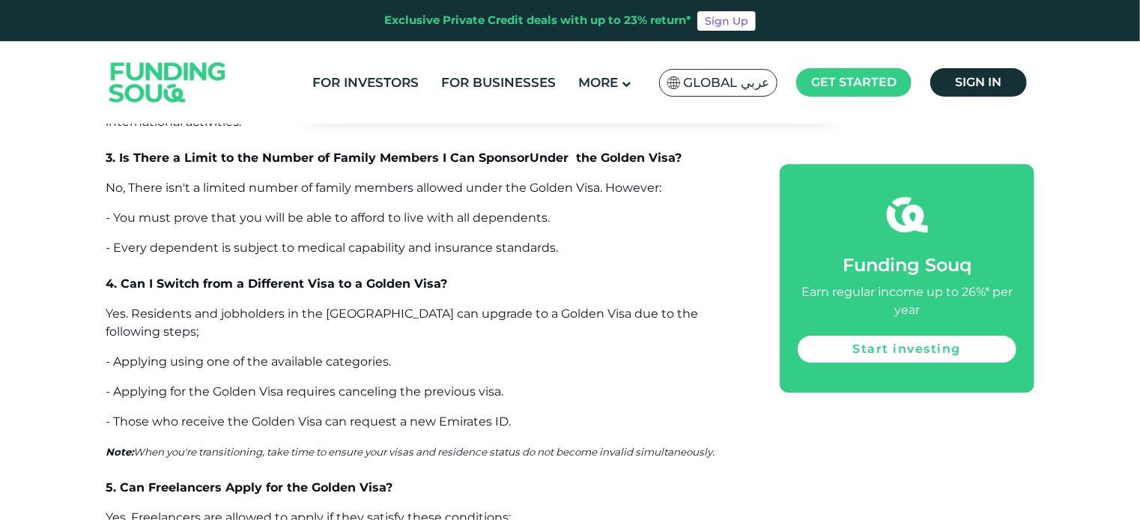
scroll to position [11014, 0]
